Goal: Find specific page/section: Locate item on page

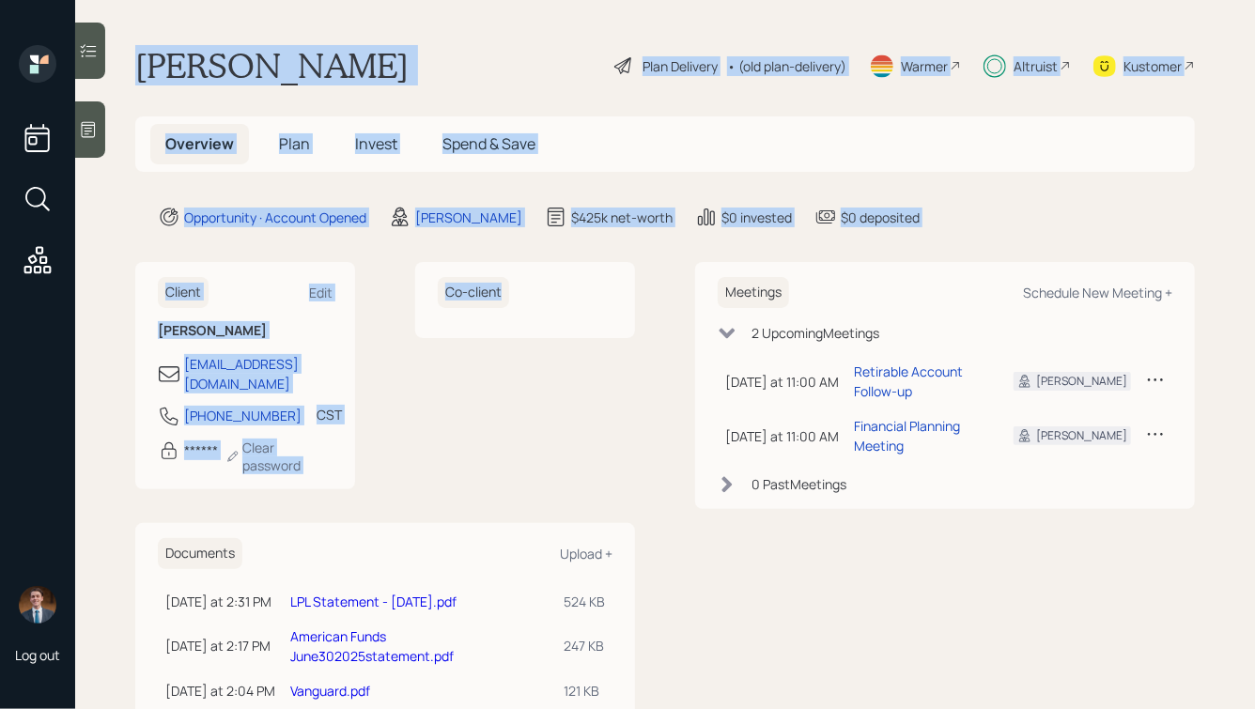
drag, startPoint x: 466, startPoint y: 464, endPoint x: 132, endPoint y: 11, distance: 562.3
click at [132, 8] on main "[PERSON_NAME] Plan Delivery • (old plan-delivery) Warmer Altruist Kustomer Over…" at bounding box center [665, 354] width 1180 height 709
click at [169, 46] on h1 "[PERSON_NAME]" at bounding box center [271, 65] width 273 height 41
drag, startPoint x: 130, startPoint y: 48, endPoint x: 509, endPoint y: 348, distance: 483.6
click at [509, 348] on main "[PERSON_NAME] Plan Delivery • (old plan-delivery) Warmer Altruist Kustomer Over…" at bounding box center [665, 354] width 1180 height 709
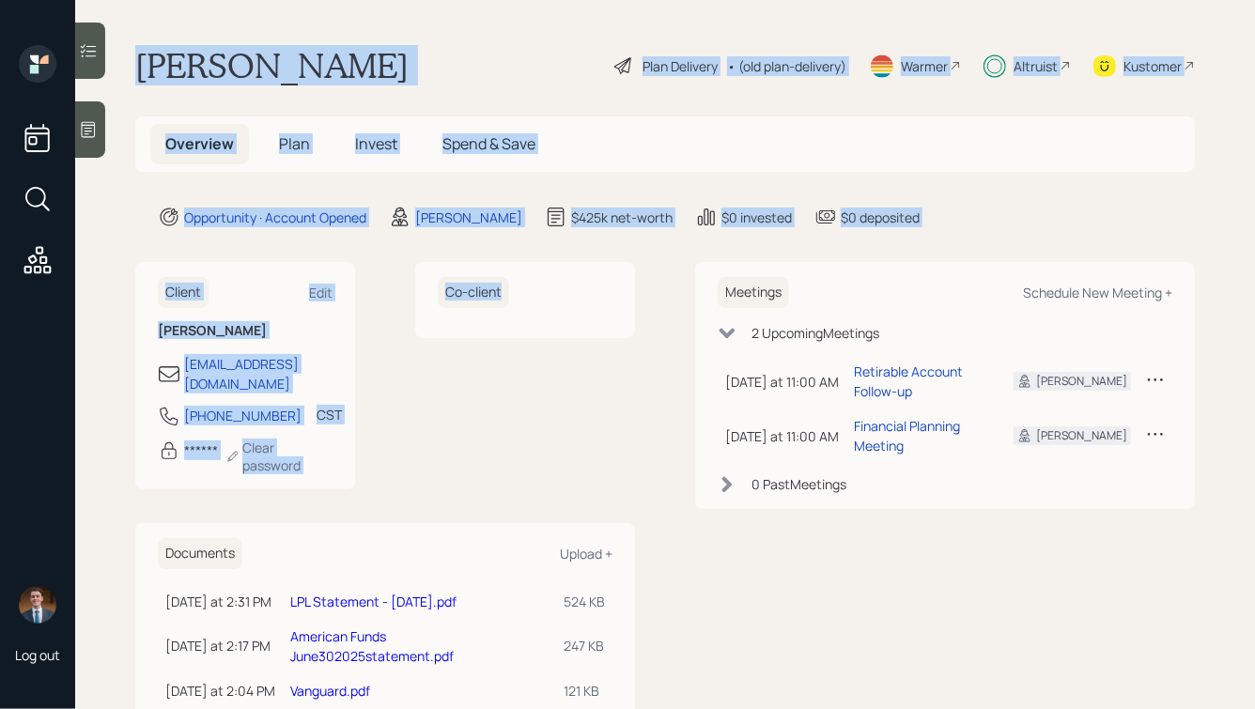
click at [509, 348] on div "Co-client" at bounding box center [525, 375] width 220 height 227
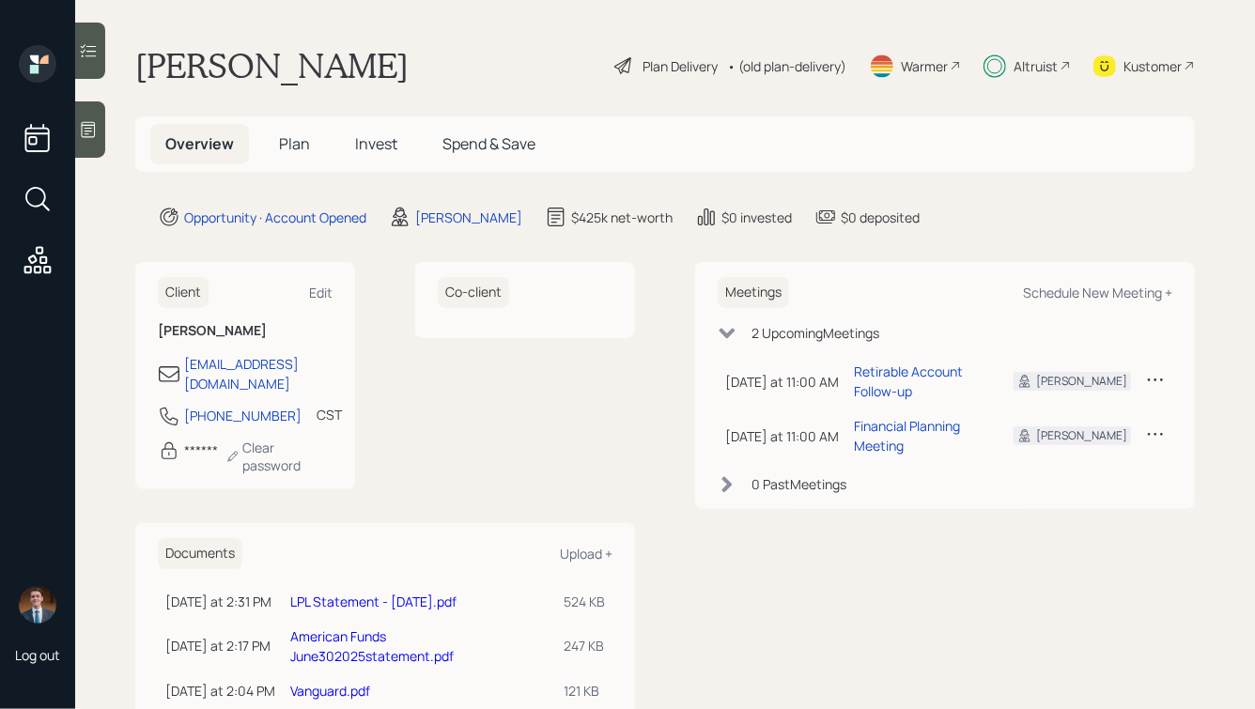
scroll to position [22, 0]
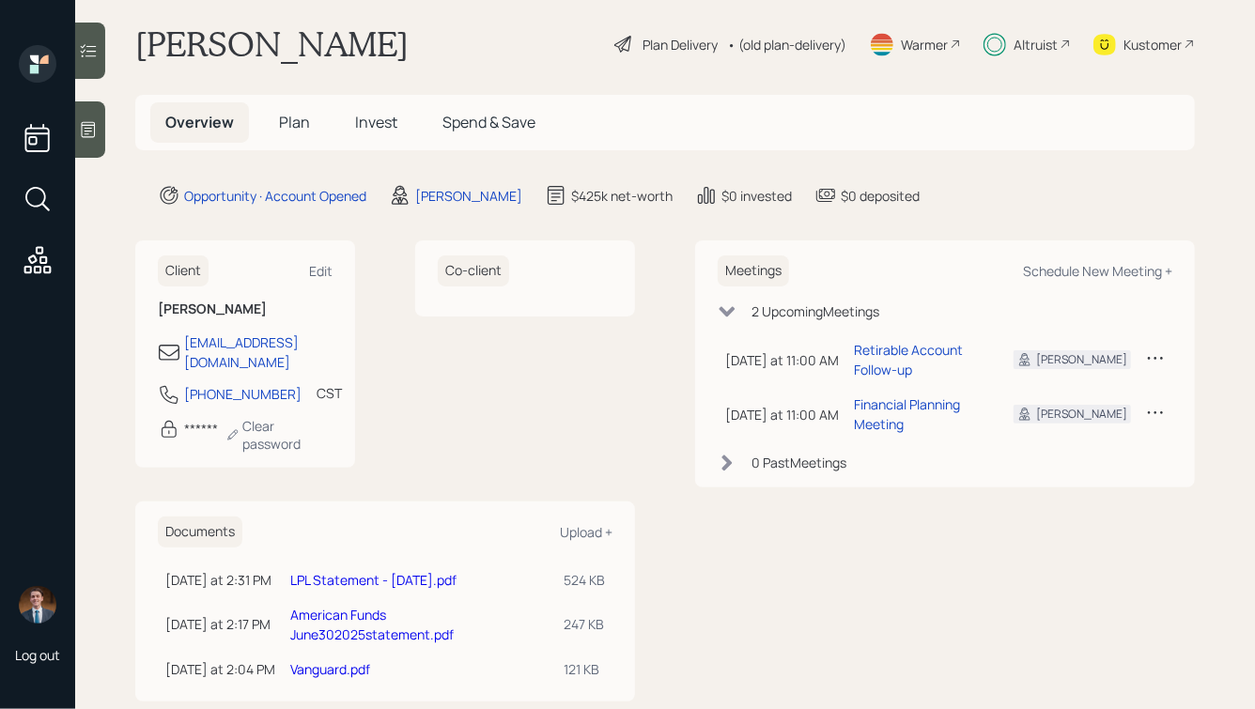
click at [685, 519] on div "Client Edit [PERSON_NAME] [PERSON_NAME][EMAIL_ADDRESS][DOMAIN_NAME] [PHONE_NUMB…" at bounding box center [665, 470] width 1060 height 460
drag, startPoint x: 661, startPoint y: 643, endPoint x: 450, endPoint y: 409, distance: 316.0
click at [450, 409] on div "Client Edit [PERSON_NAME] [PERSON_NAME][EMAIL_ADDRESS][DOMAIN_NAME] [PHONE_NUMB…" at bounding box center [665, 470] width 1060 height 460
click at [450, 406] on div "Co-client" at bounding box center [525, 353] width 220 height 227
click at [410, 605] on div "American Funds June302025statement.pdf" at bounding box center [419, 624] width 258 height 39
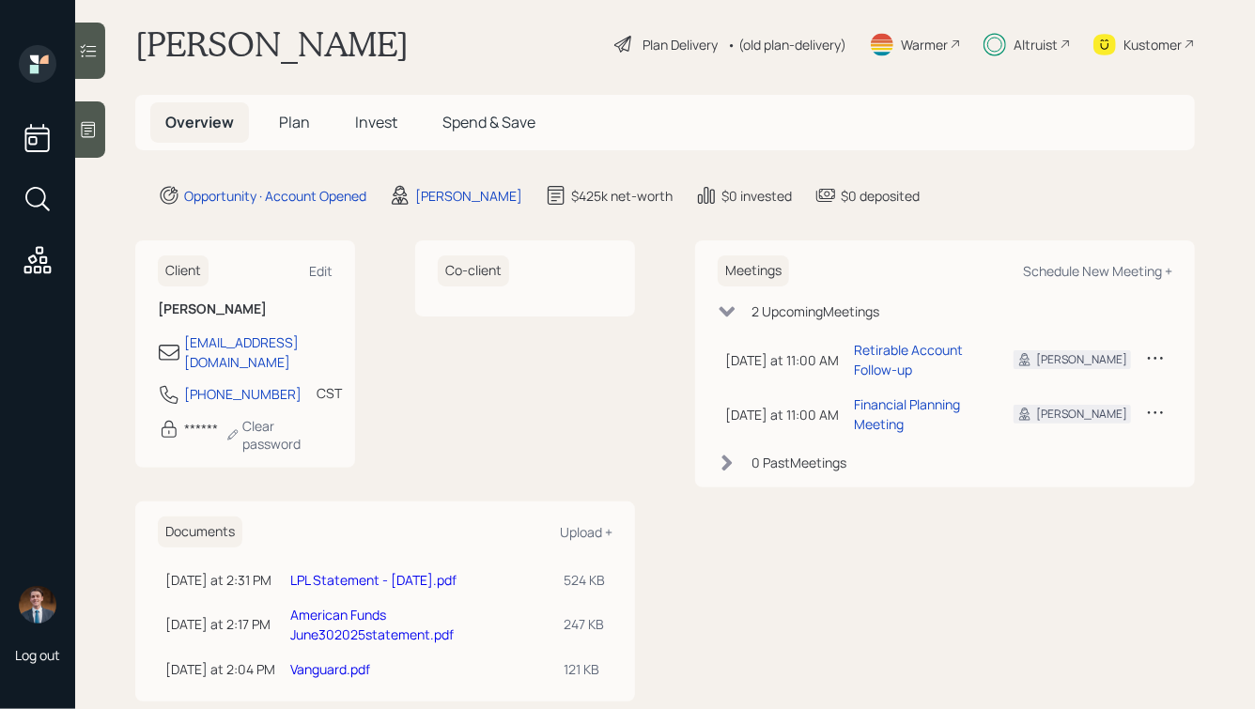
click at [401, 606] on link "American Funds June302025statement.pdf" at bounding box center [371, 625] width 163 height 38
click at [457, 458] on div "Client Edit [PERSON_NAME] [PERSON_NAME][EMAIL_ADDRESS][DOMAIN_NAME] [PHONE_NUMB…" at bounding box center [385, 470] width 500 height 460
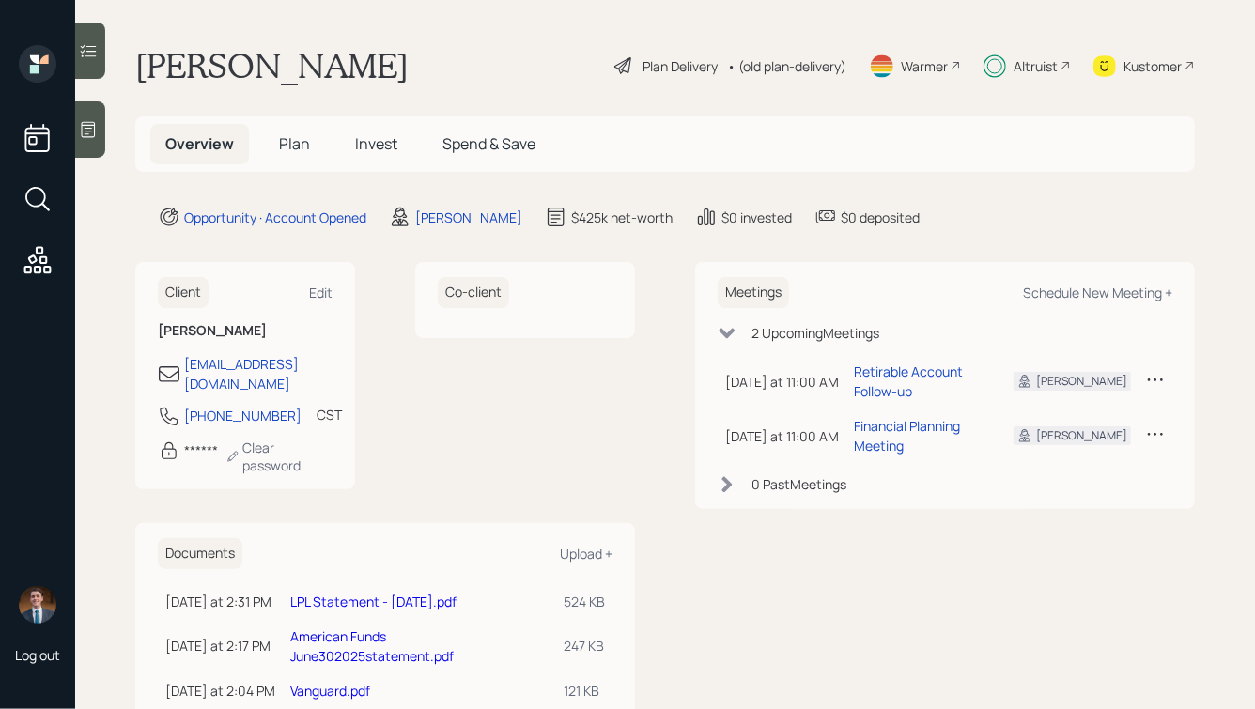
click at [411, 628] on link "American Funds June302025statement.pdf" at bounding box center [371, 647] width 163 height 38
